Goal: Task Accomplishment & Management: Manage account settings

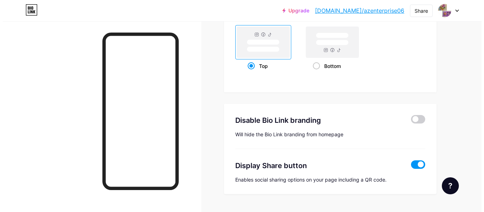
scroll to position [391, 0]
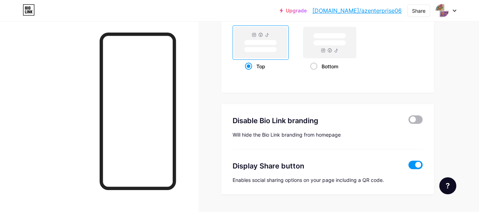
click at [412, 116] on span at bounding box center [415, 120] width 14 height 9
click at [408, 122] on input "checkbox" at bounding box center [408, 122] width 0 height 0
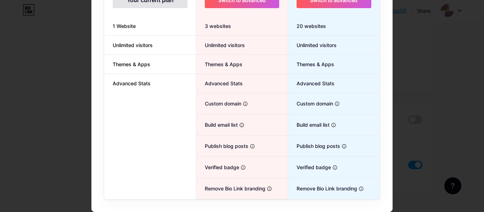
scroll to position [0, 0]
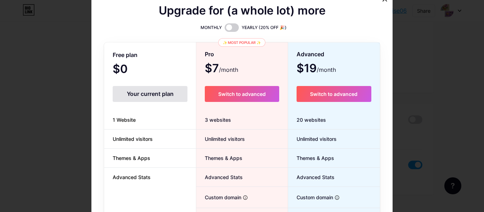
click at [143, 98] on div "Your current plan" at bounding box center [150, 94] width 75 height 16
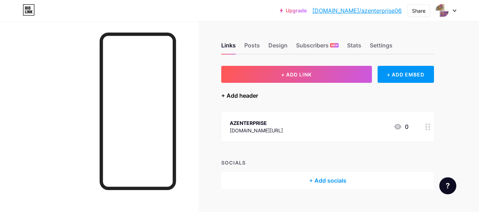
click at [249, 94] on div "+ Add header" at bounding box center [239, 95] width 37 height 9
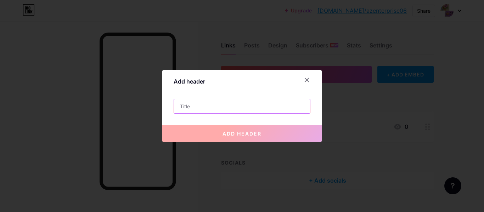
click at [202, 106] on input "text" at bounding box center [242, 106] width 136 height 14
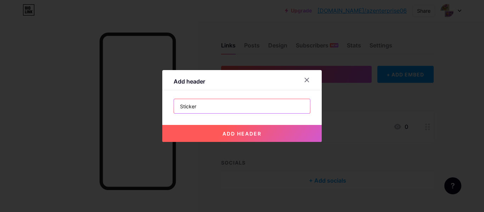
type input "Sticker"
click at [235, 133] on span "add header" at bounding box center [242, 134] width 39 height 6
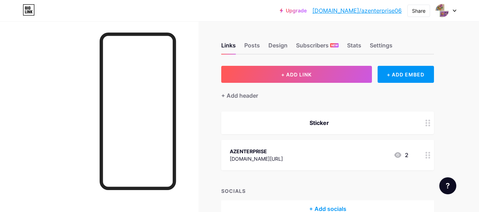
click at [373, 128] on div "Sticker" at bounding box center [327, 123] width 213 height 23
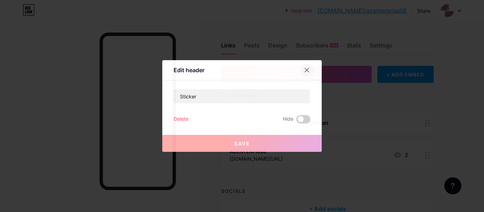
click at [304, 70] on icon at bounding box center [307, 70] width 6 height 6
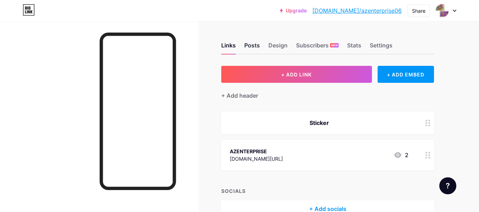
click at [252, 44] on div "Posts" at bounding box center [252, 47] width 16 height 13
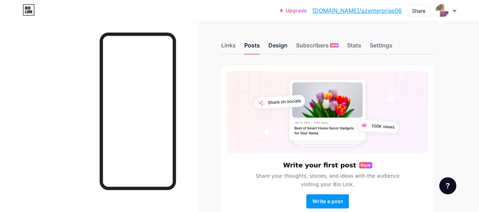
click at [271, 45] on div "Design" at bounding box center [277, 47] width 19 height 13
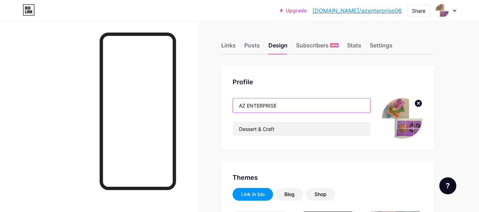
click at [294, 107] on input "AZ ENTERPRISE" at bounding box center [301, 106] width 137 height 14
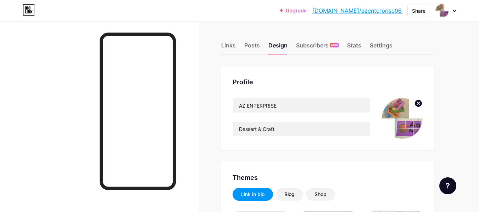
click at [455, 10] on icon at bounding box center [455, 11] width 4 height 2
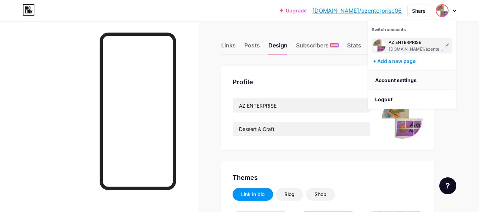
click at [395, 81] on link "Account settings" at bounding box center [412, 80] width 88 height 19
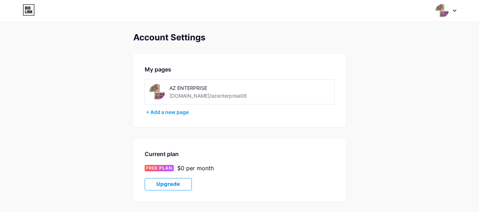
click at [204, 89] on div "AZ ENTERPRISE" at bounding box center [219, 87] width 100 height 7
click at [454, 11] on icon at bounding box center [455, 11] width 4 height 2
